Goal: Transaction & Acquisition: Book appointment/travel/reservation

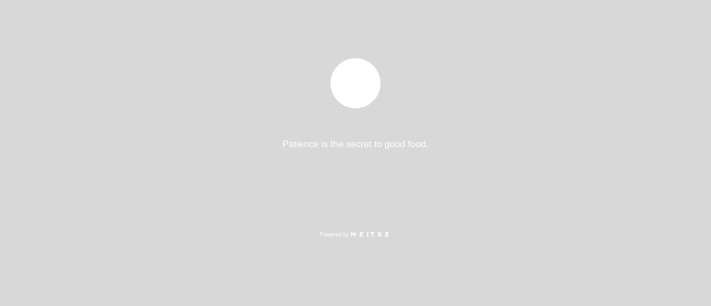
select select "es"
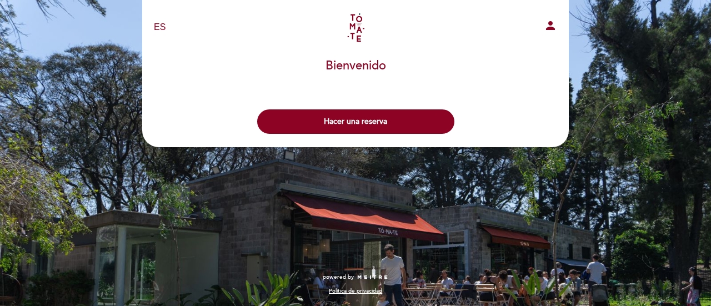
click at [412, 107] on div "Hacer una reserva" at bounding box center [356, 118] width 428 height 41
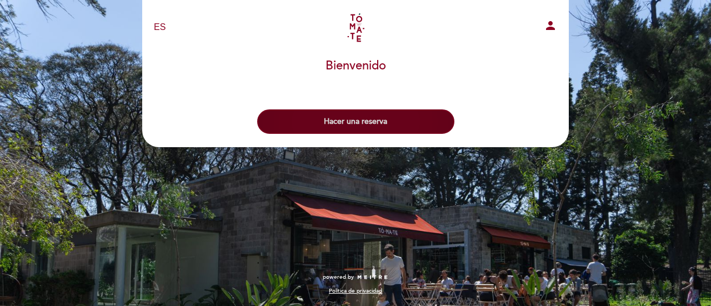
click at [408, 117] on button "Hacer una reserva" at bounding box center [355, 121] width 197 height 24
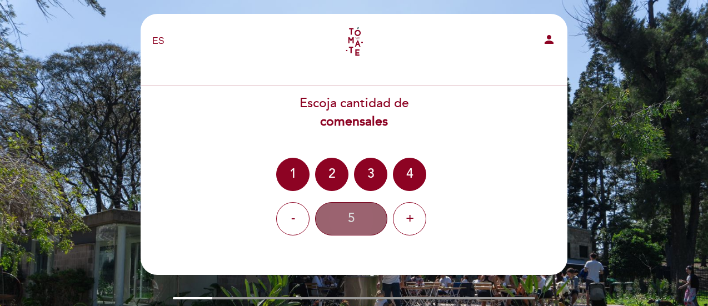
click at [359, 212] on div "5" at bounding box center [351, 218] width 72 height 33
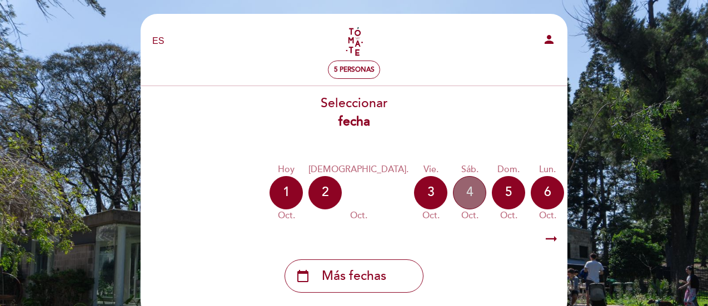
click at [453, 198] on div "4" at bounding box center [469, 192] width 33 height 33
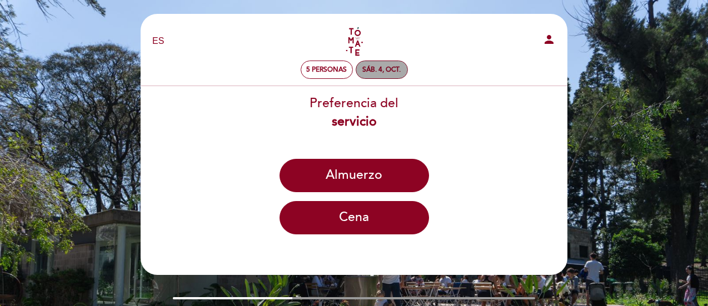
click at [379, 69] on div "sáb. 4, oct." at bounding box center [381, 70] width 38 height 8
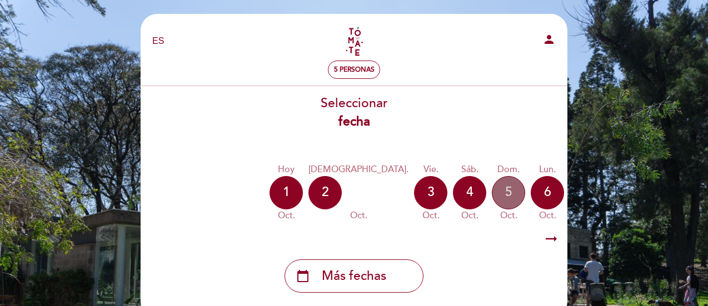
click at [492, 186] on div "5" at bounding box center [508, 192] width 33 height 33
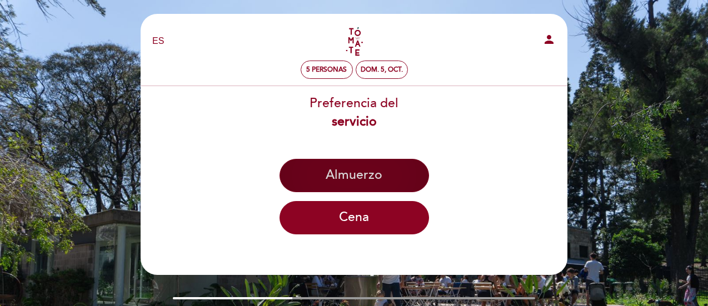
click at [403, 179] on button "Almuerzo" at bounding box center [353, 175] width 149 height 33
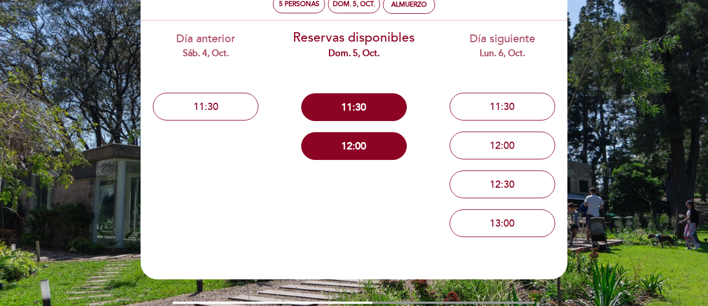
scroll to position [67, 0]
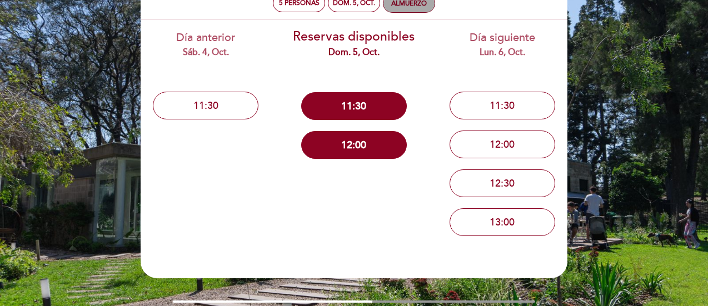
click at [399, 7] on div "Almuerzo" at bounding box center [409, 3] width 36 height 8
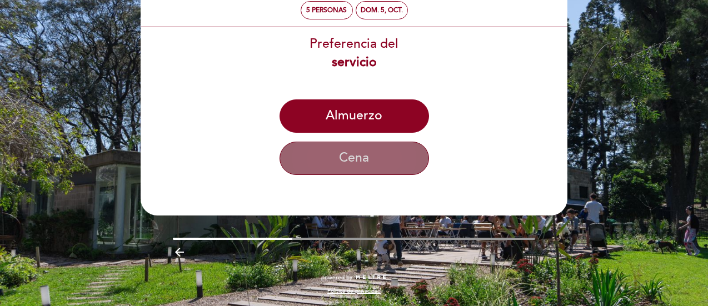
click at [372, 158] on button "Cena" at bounding box center [353, 158] width 149 height 33
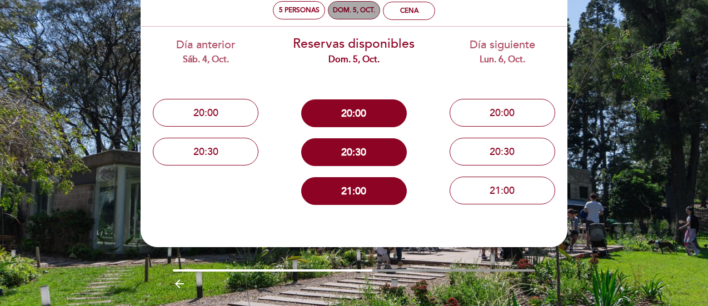
click at [373, 10] on div "dom. 5, oct." at bounding box center [354, 10] width 42 height 8
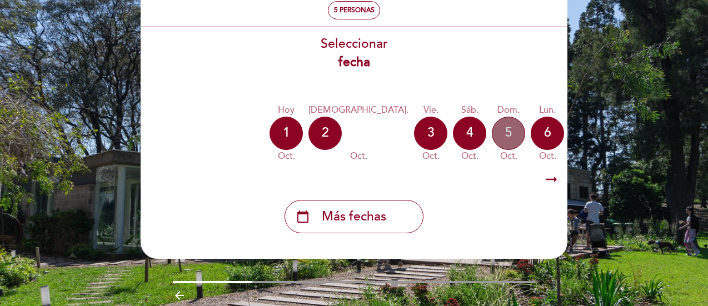
click at [492, 138] on div "5" at bounding box center [508, 133] width 33 height 33
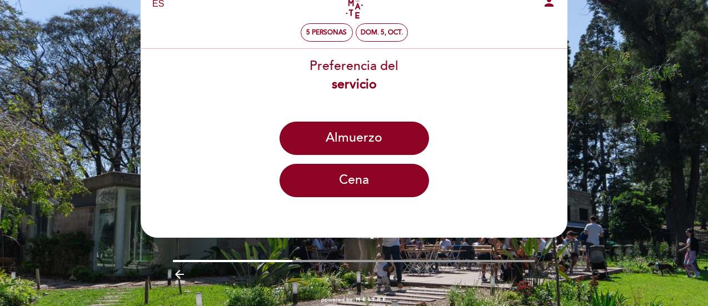
scroll to position [0, 0]
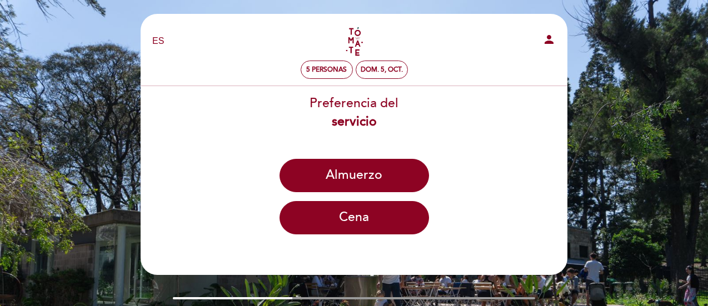
click at [353, 33] on link "Tomate - Rosedal" at bounding box center [353, 41] width 139 height 31
